Goal: Find specific page/section: Find specific page/section

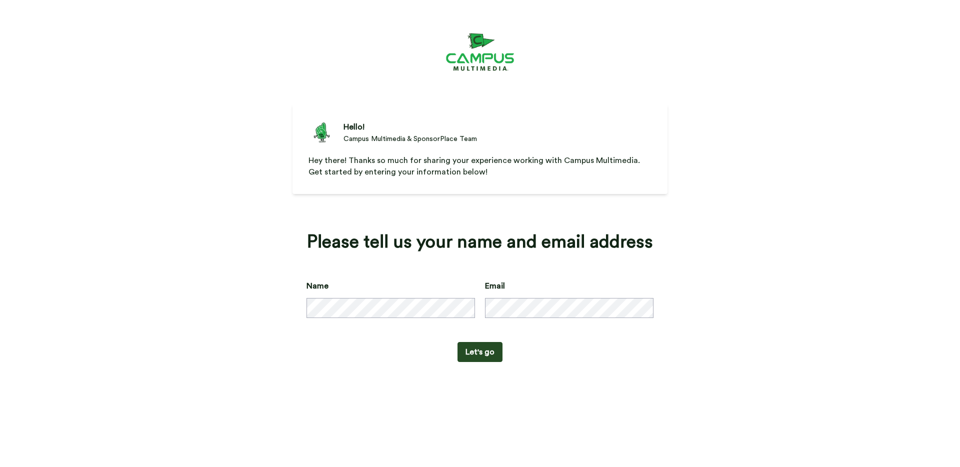
click at [585, 396] on div "Hello! Campus Multimedia & SponsorPlace Team Hey there! Thanks so much for shar…" at bounding box center [480, 233] width 960 height 467
